Goal: Transaction & Acquisition: Book appointment/travel/reservation

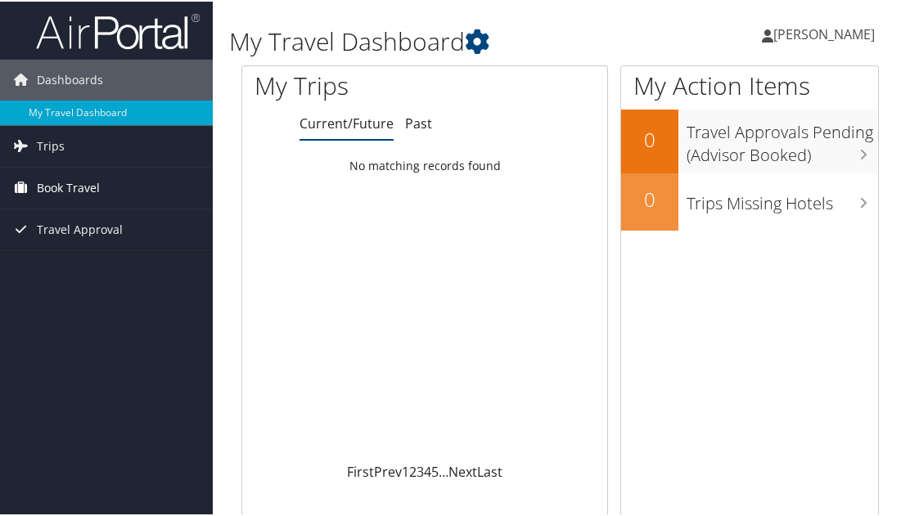
click at [96, 193] on span "Book Travel" at bounding box center [68, 186] width 63 height 41
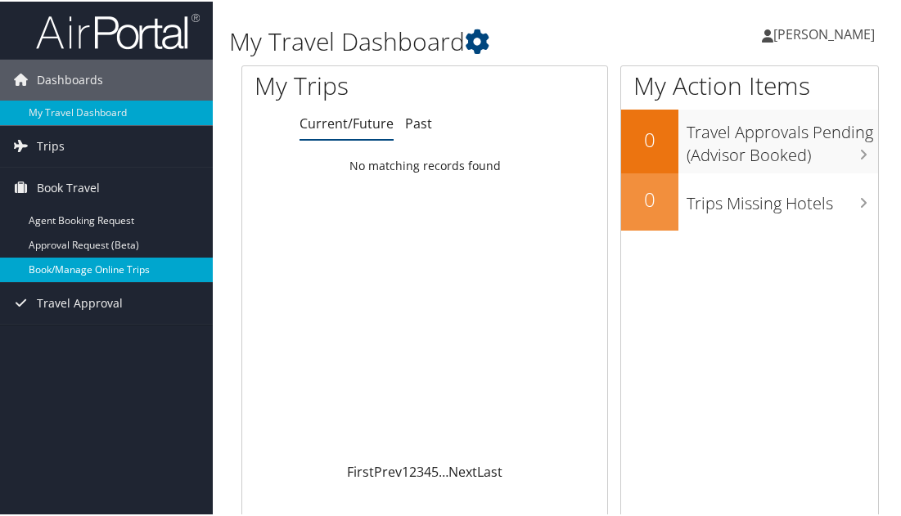
click at [96, 265] on link "Book/Manage Online Trips" at bounding box center [106, 268] width 213 height 25
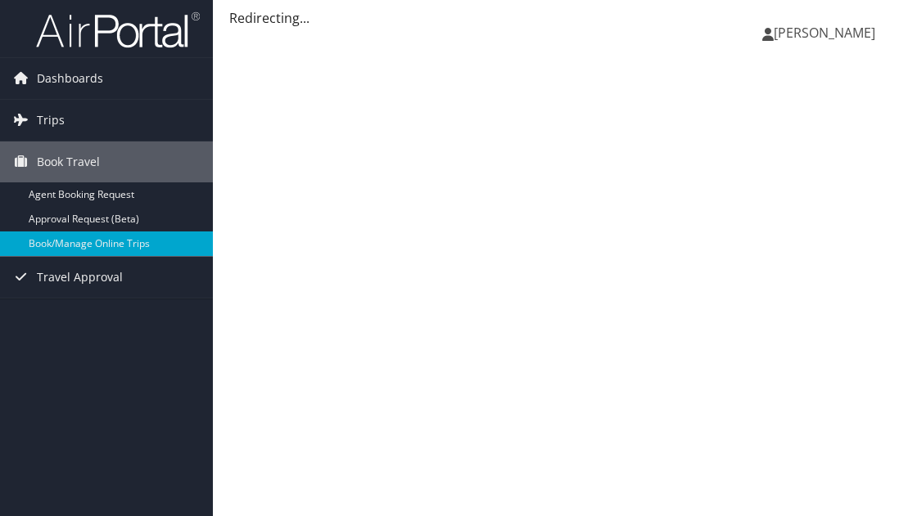
click at [809, 29] on span "[PERSON_NAME]" at bounding box center [823, 33] width 101 height 18
